Goal: Transaction & Acquisition: Download file/media

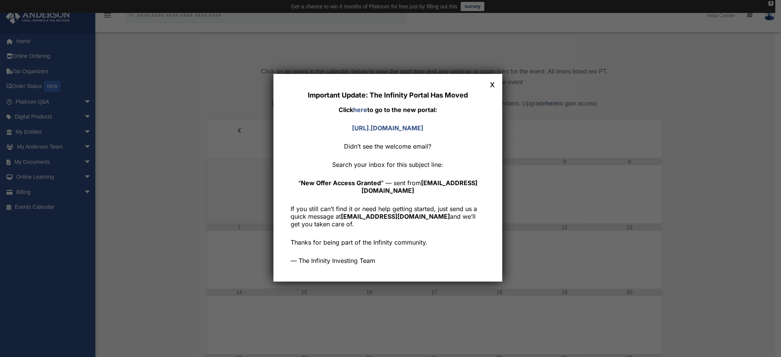
click at [495, 84] on button "x" at bounding box center [492, 84] width 10 height 10
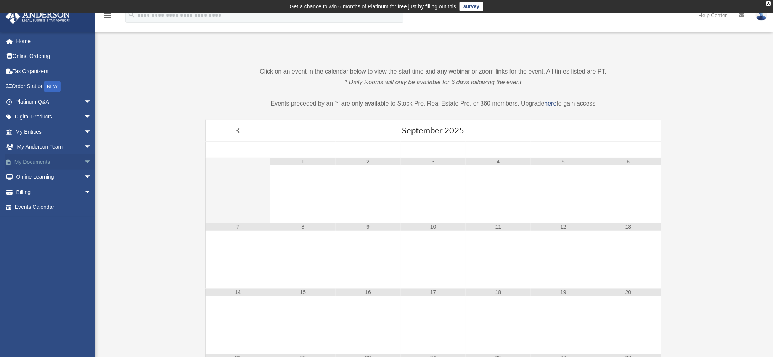
click at [38, 163] on link "My Documents arrow_drop_down" at bounding box center [54, 161] width 98 height 15
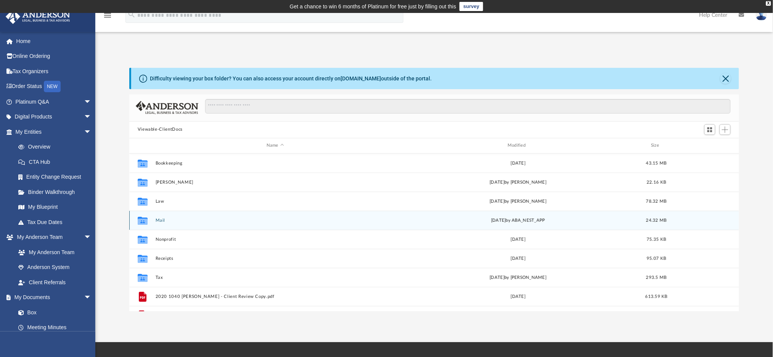
scroll to position [165, 602]
click at [161, 221] on button "Mail" at bounding box center [274, 220] width 239 height 5
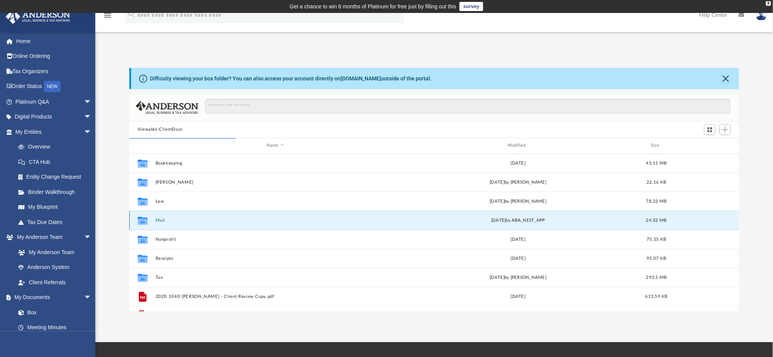
click at [160, 219] on button "Mail" at bounding box center [274, 220] width 239 height 5
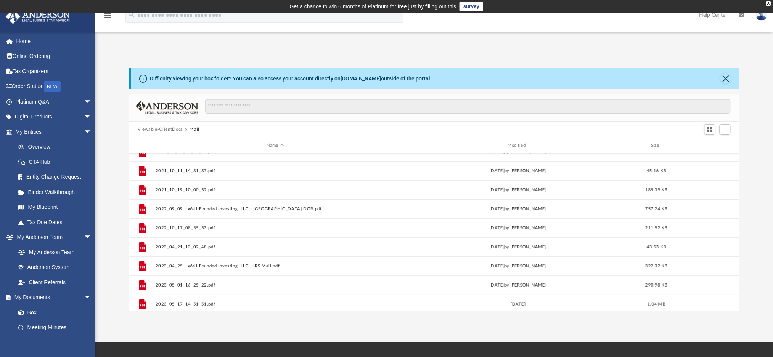
scroll to position [0, 0]
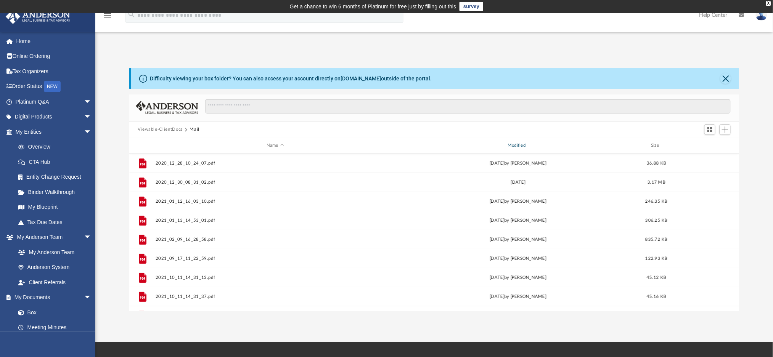
click at [511, 144] on div "Modified" at bounding box center [518, 145] width 240 height 7
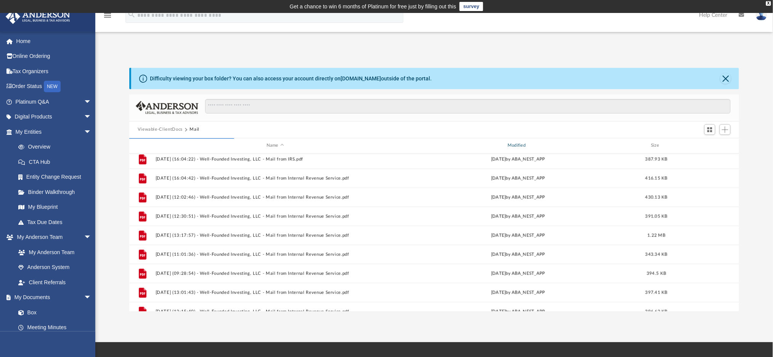
scroll to position [719, 0]
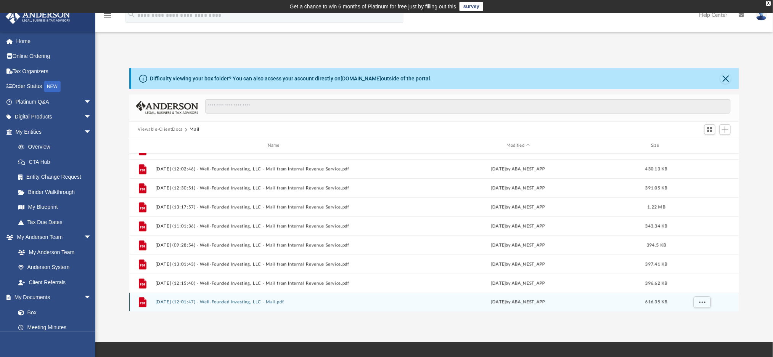
click at [233, 303] on button "2025.09.26 (12:01:47) - Well-Founded Investing, LLC - Mail.pdf" at bounding box center [274, 302] width 239 height 5
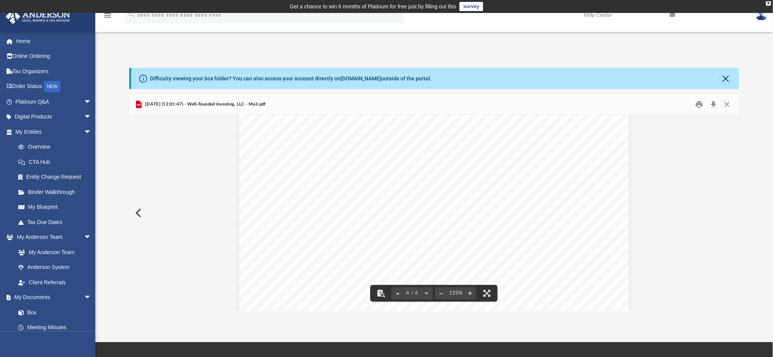
scroll to position [1779, 0]
click at [716, 100] on button "Download" at bounding box center [713, 104] width 14 height 12
click at [409, 199] on div "Page 4" at bounding box center [434, 131] width 390 height 502
